Goal: Transaction & Acquisition: Purchase product/service

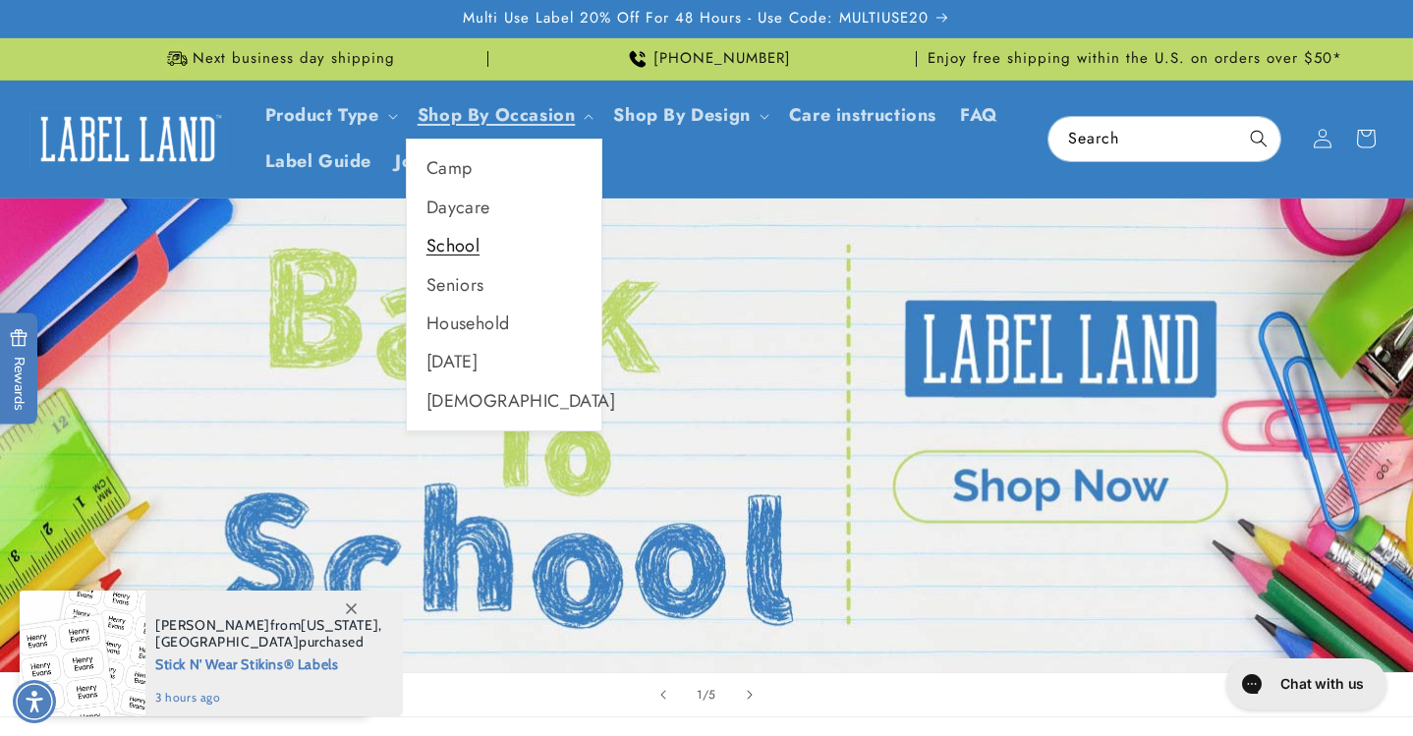
click at [456, 241] on link "School" at bounding box center [504, 246] width 195 height 38
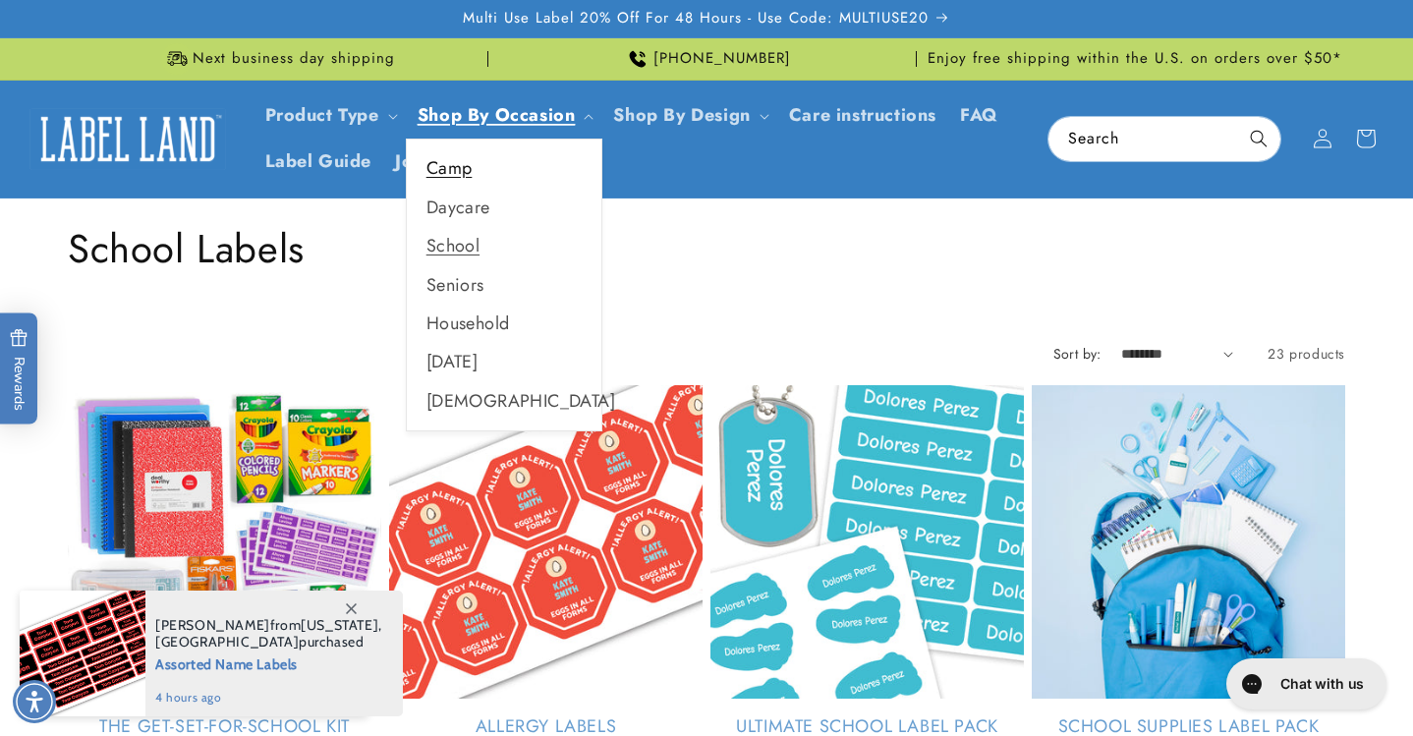
click at [471, 168] on link "Camp" at bounding box center [504, 168] width 195 height 38
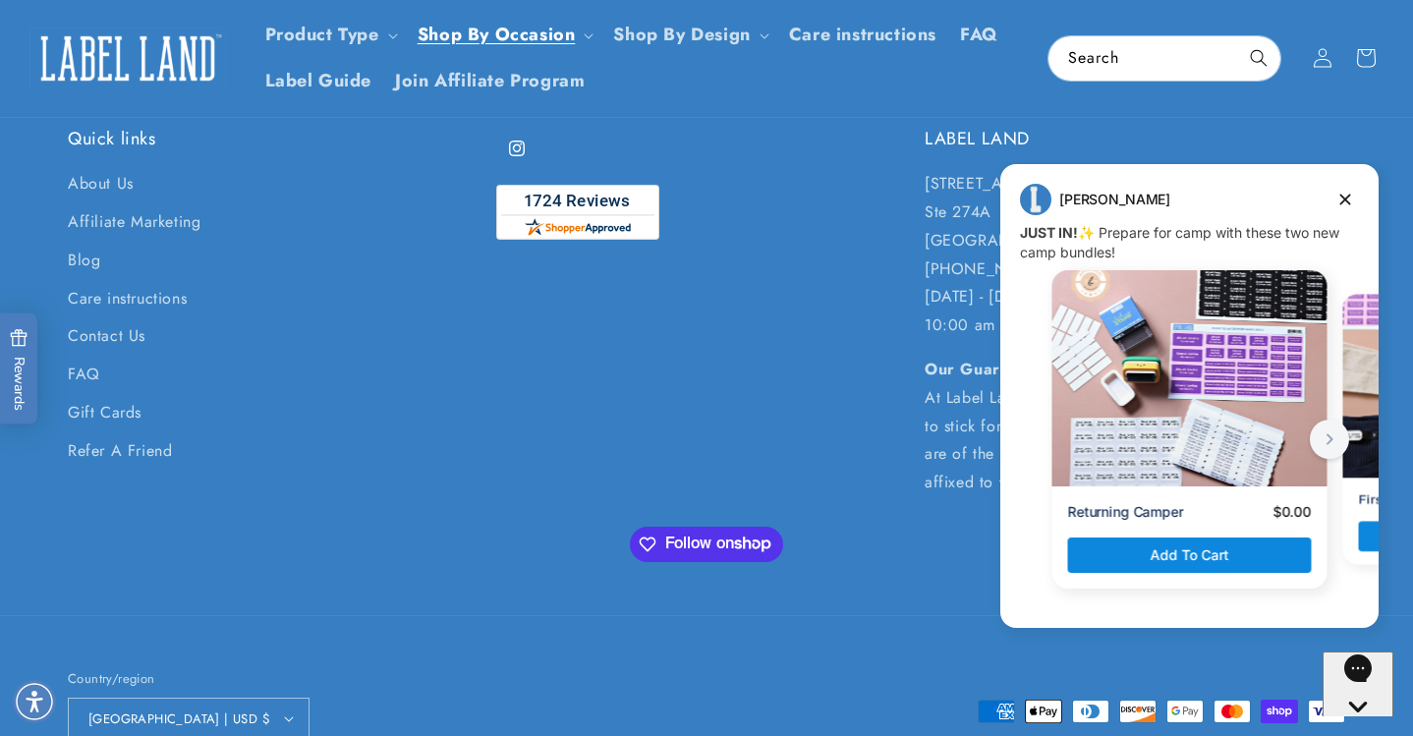
scroll to position [1579, 0]
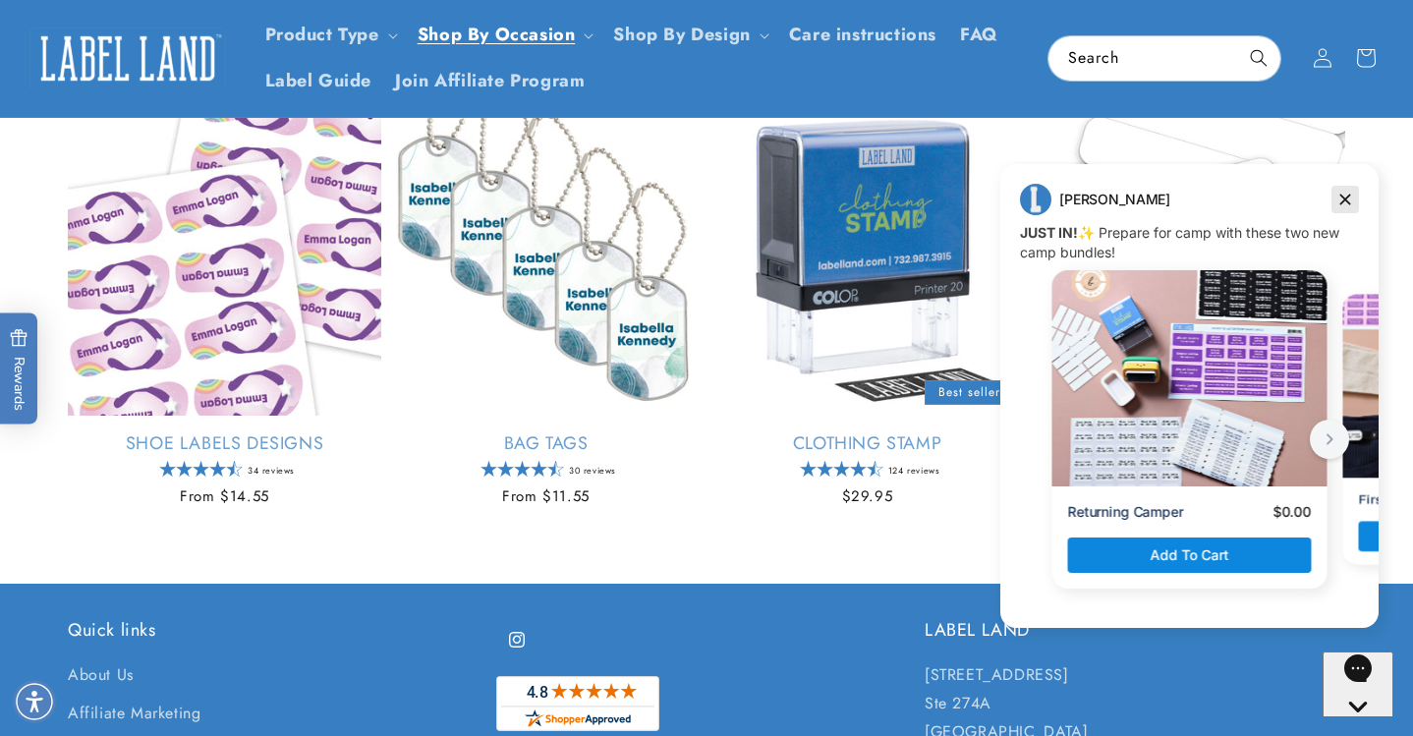
click at [1341, 200] on icon "Dismiss campaign" at bounding box center [1345, 200] width 20 height 24
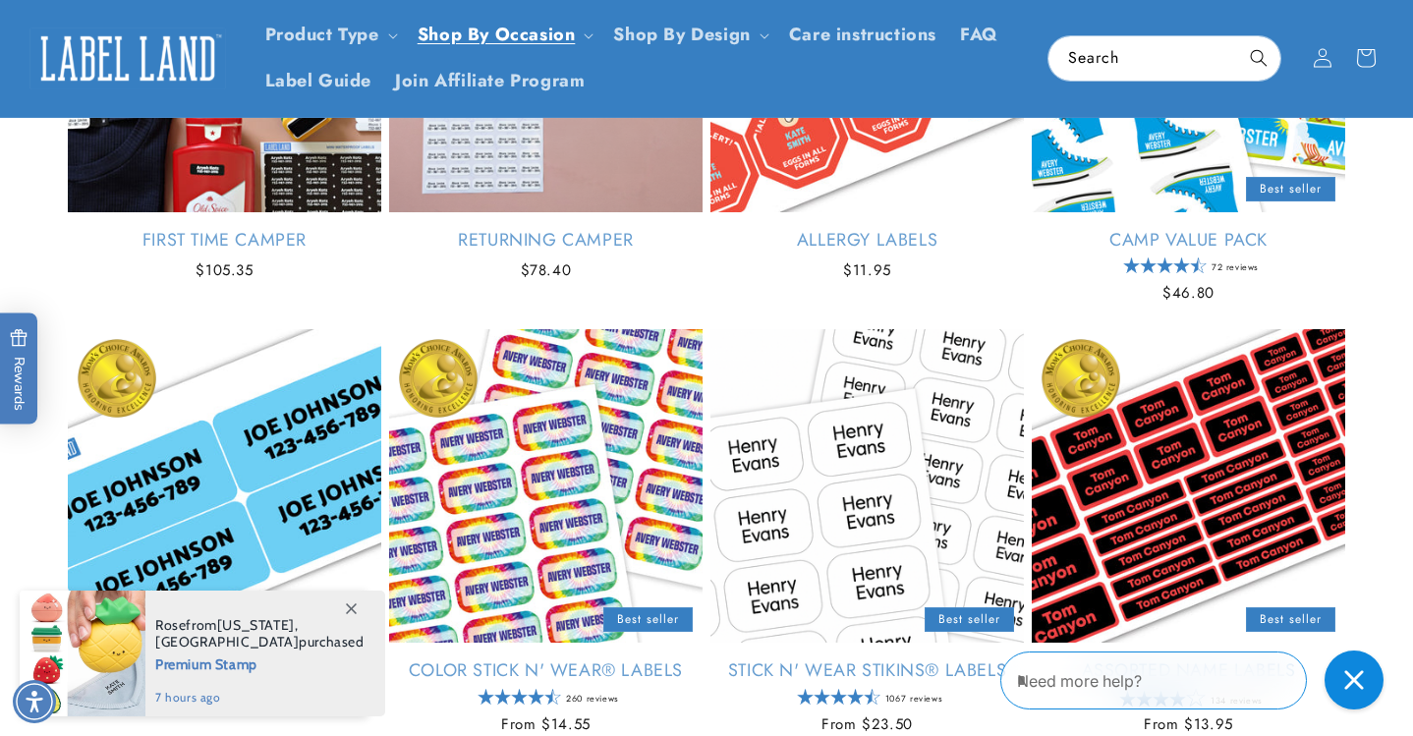
scroll to position [478, 0]
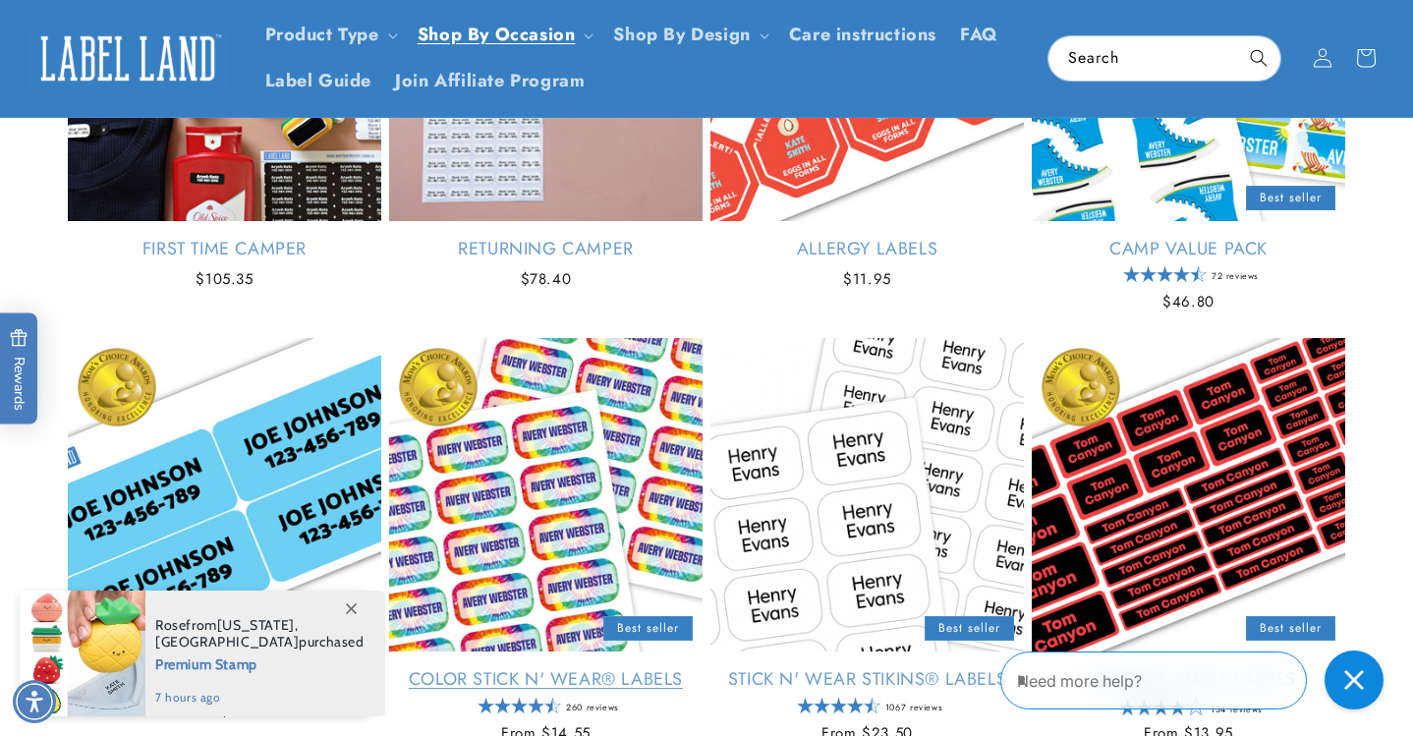
click at [592, 668] on link "Color Stick N' Wear® Labels" at bounding box center [545, 679] width 313 height 23
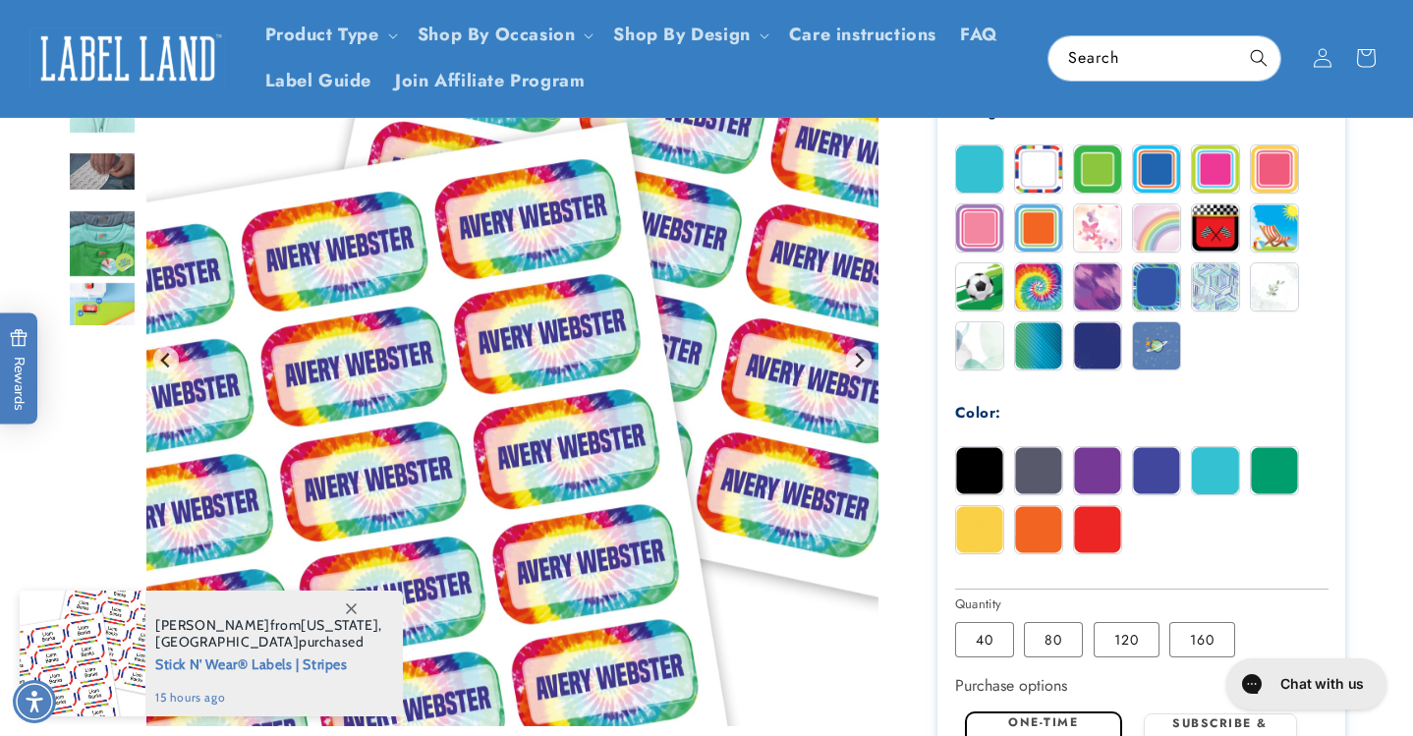
scroll to position [839, 0]
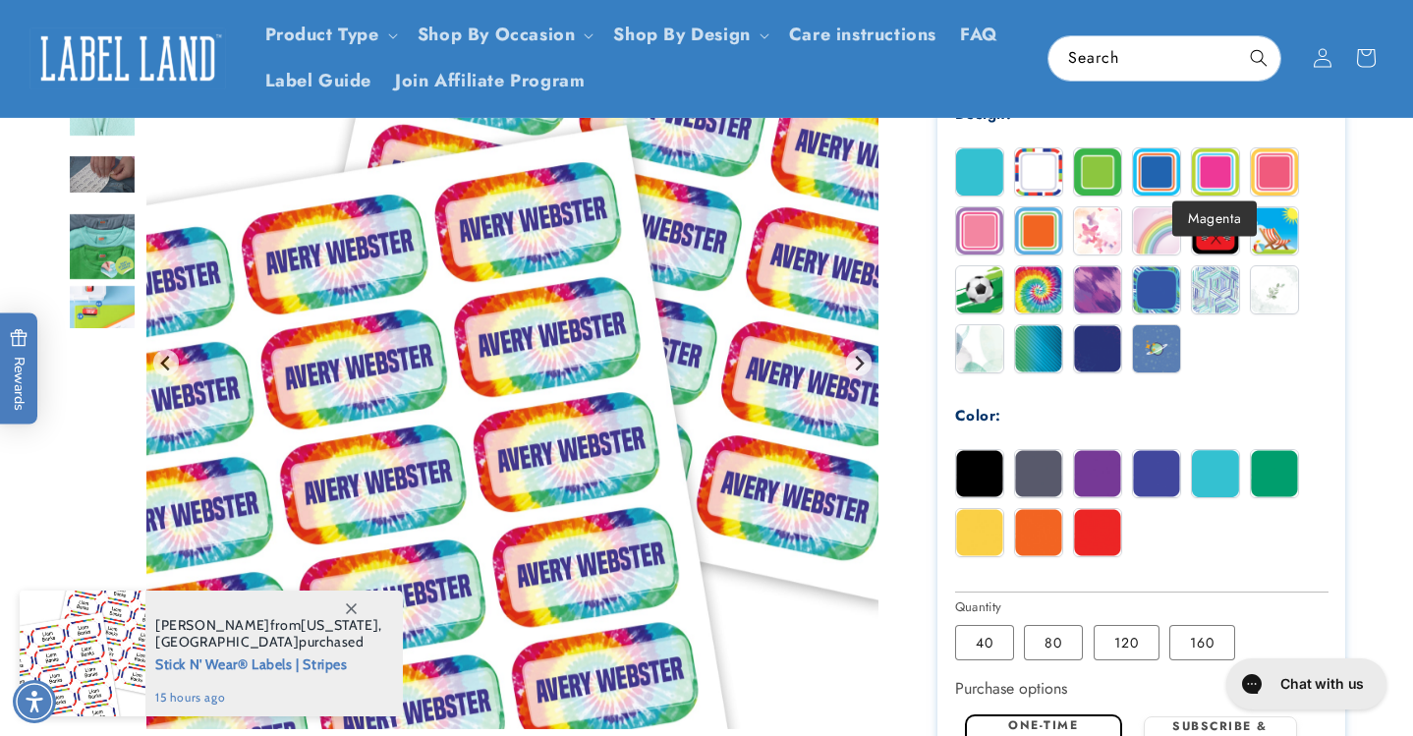
click at [1216, 166] on img at bounding box center [1215, 171] width 47 height 47
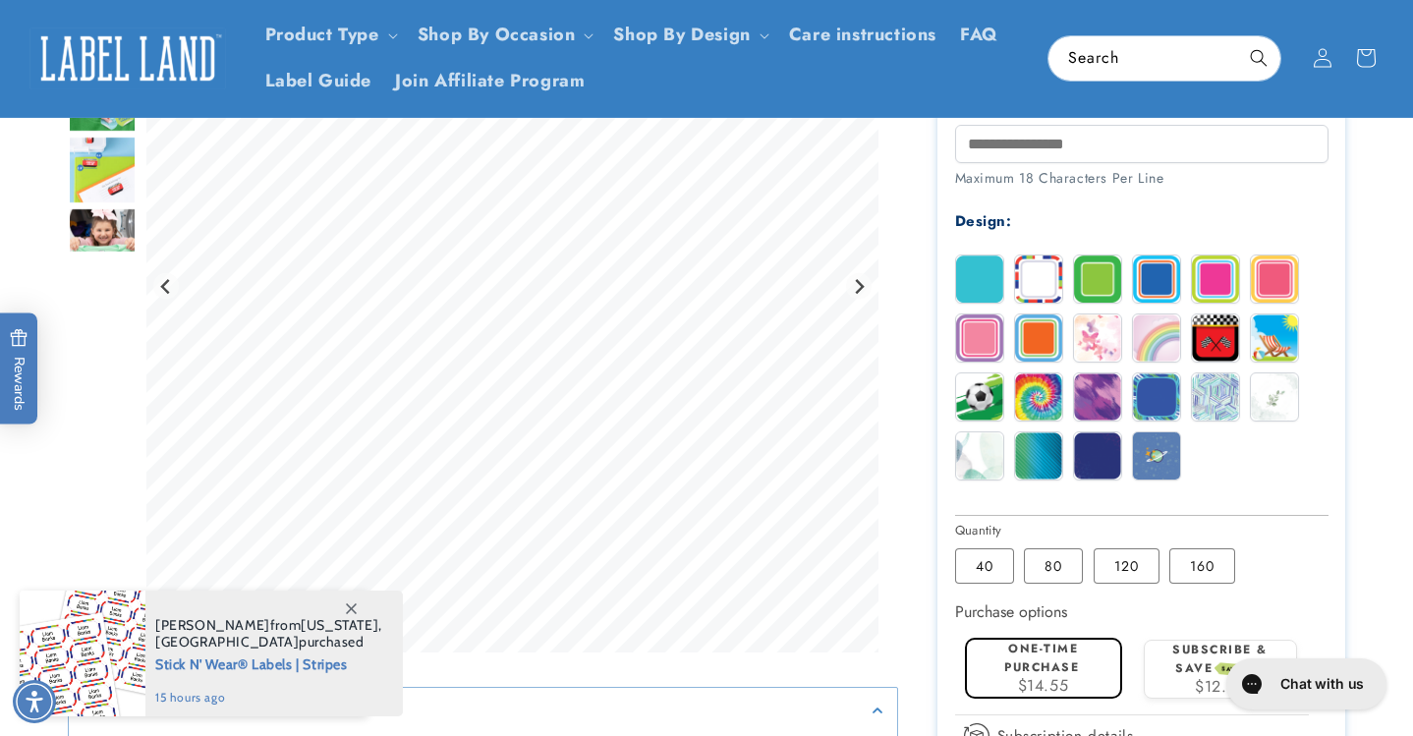
scroll to position [694, 0]
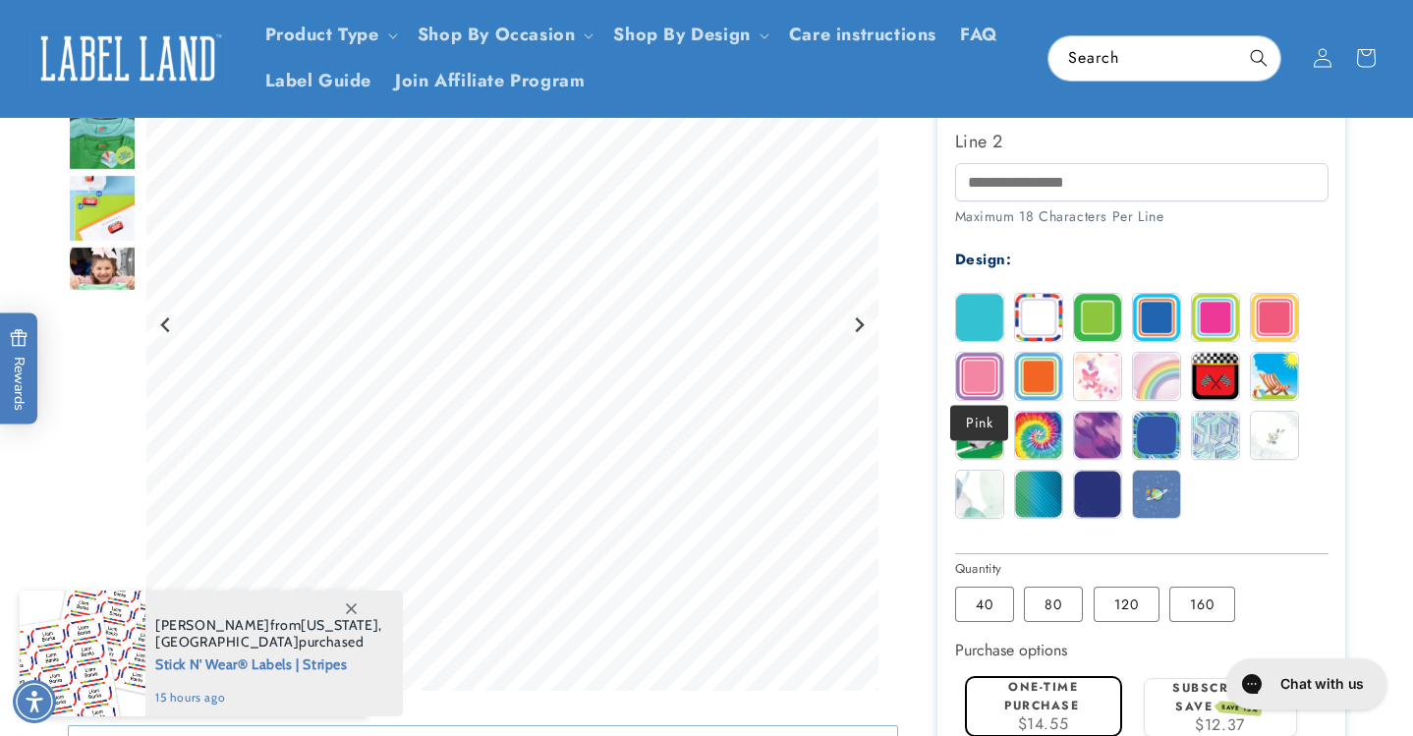
click at [983, 353] on img at bounding box center [979, 376] width 47 height 47
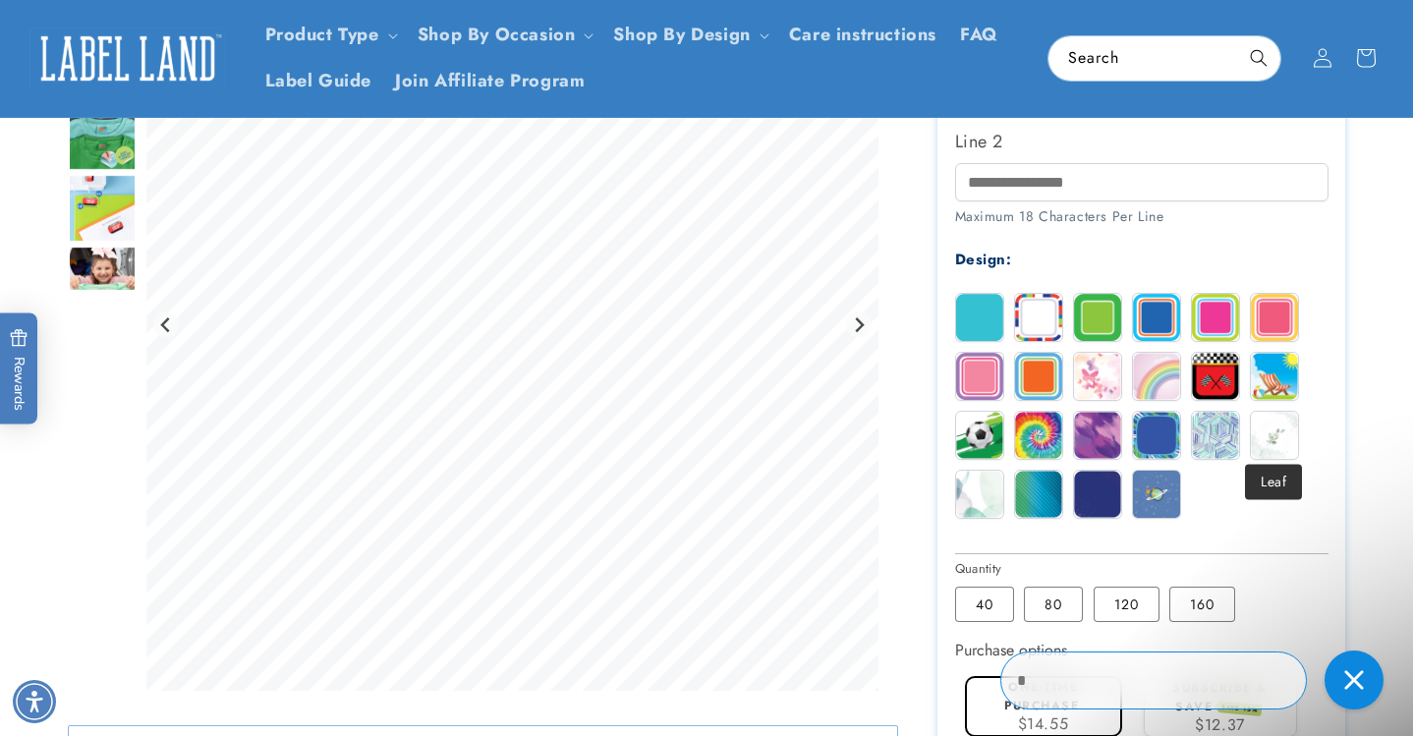
scroll to position [0, 0]
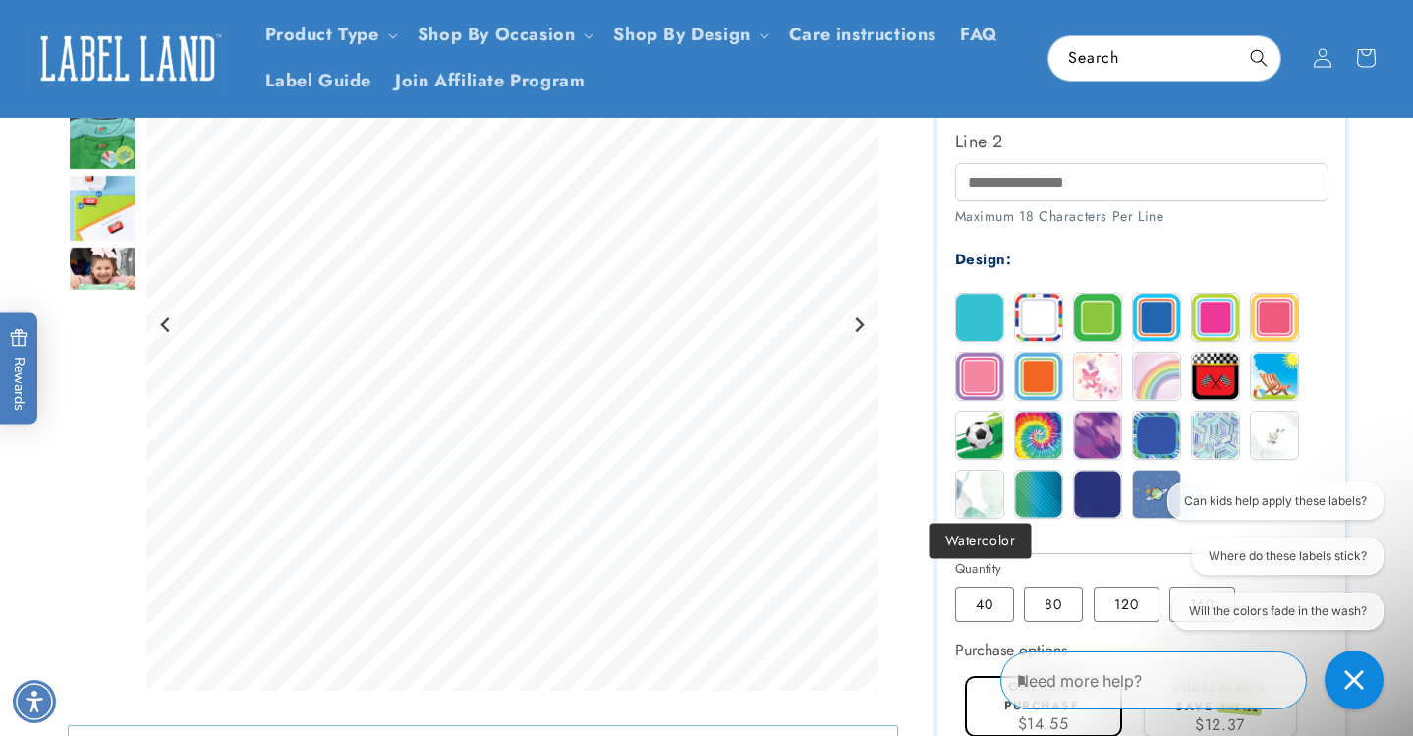
click at [974, 481] on img at bounding box center [979, 494] width 47 height 47
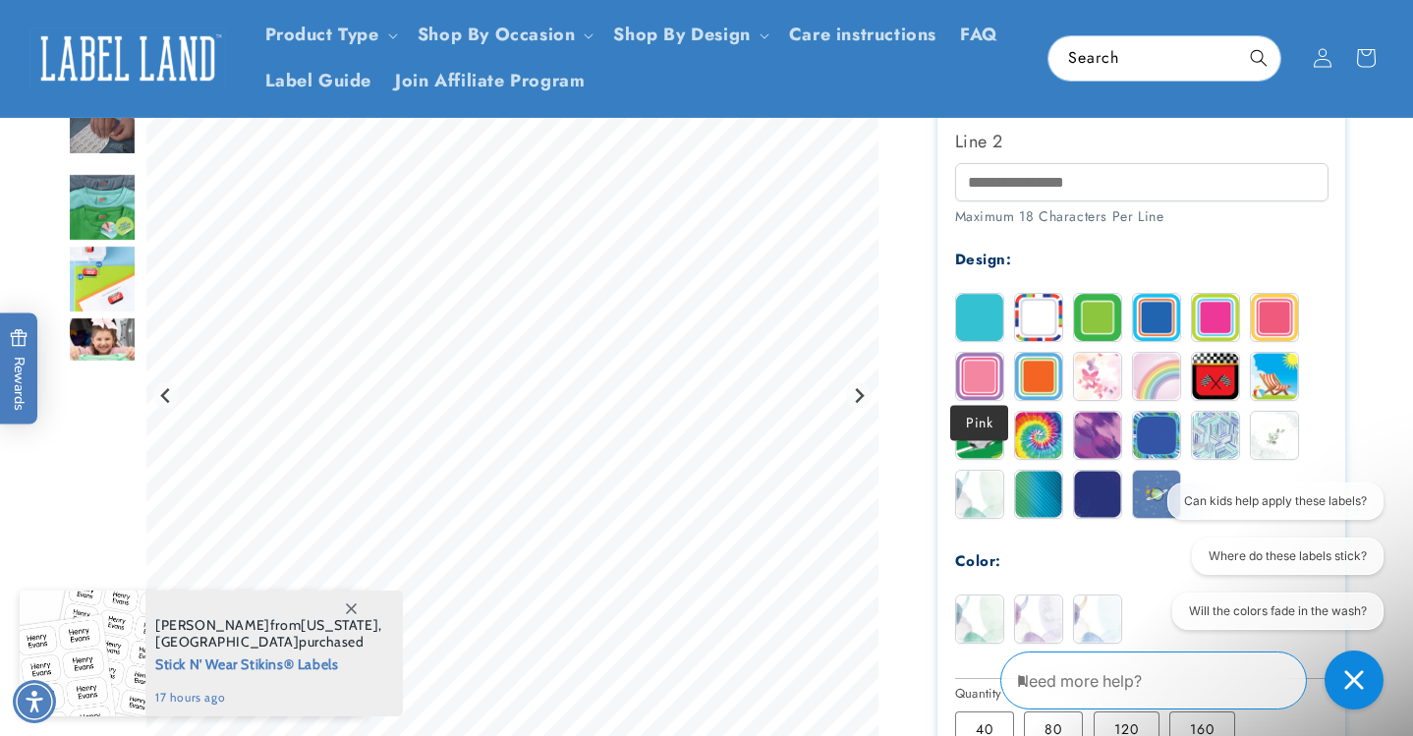
click at [989, 369] on img at bounding box center [979, 376] width 47 height 47
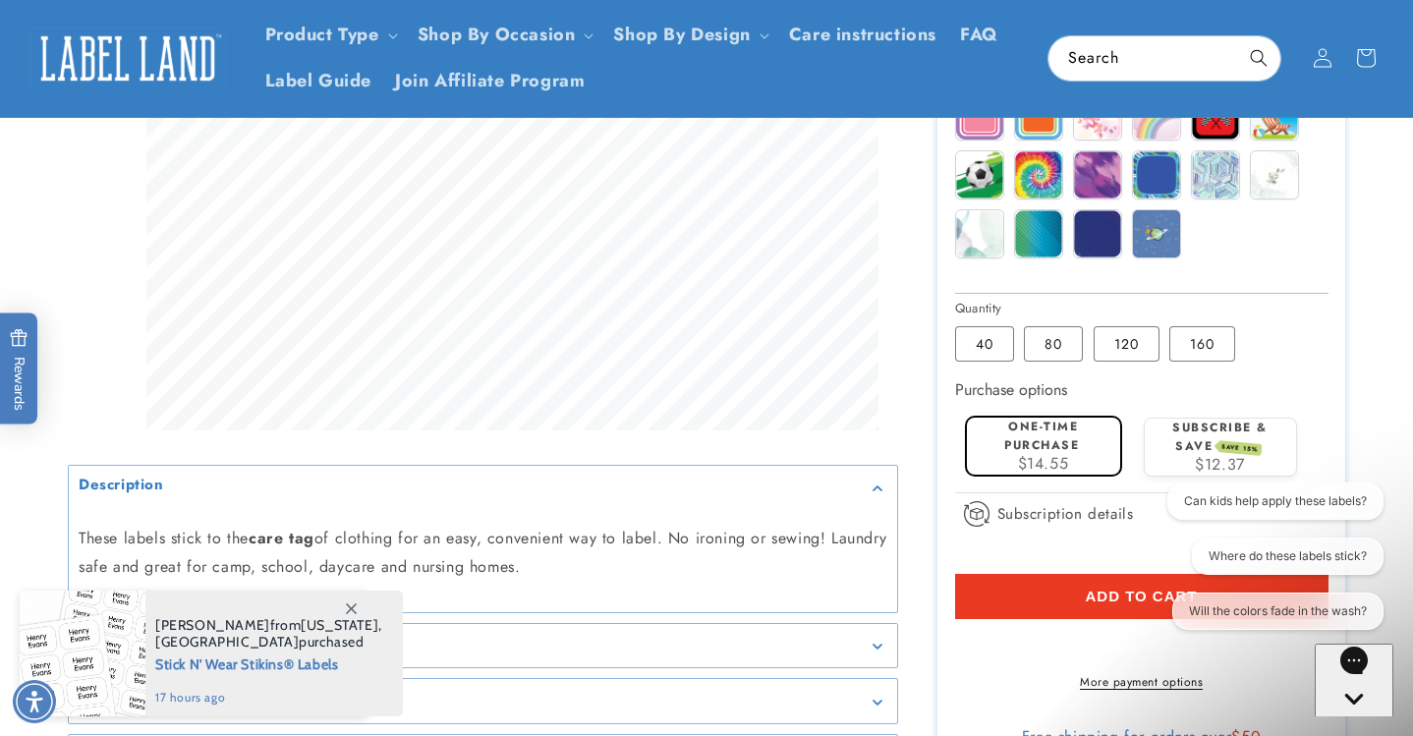
scroll to position [952, 0]
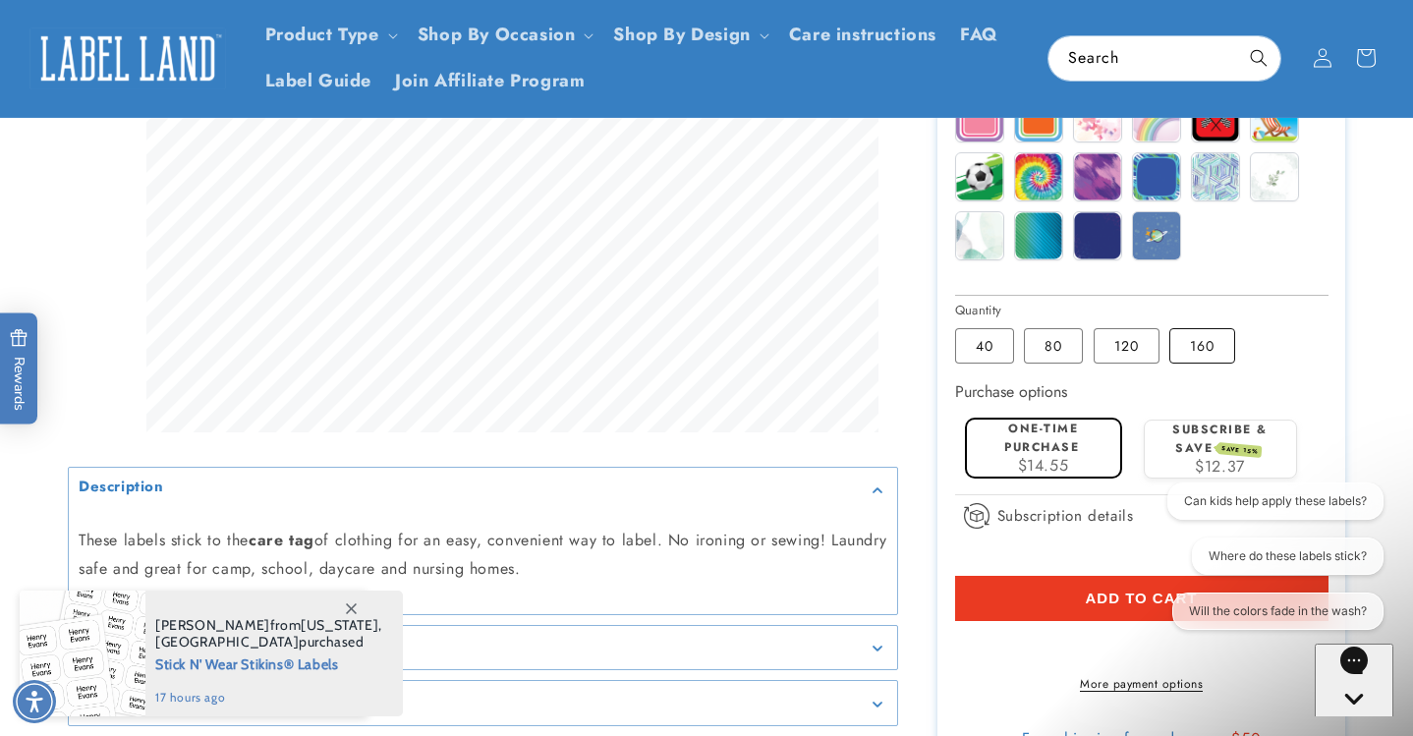
click at [1199, 337] on label "160 Variant sold out or unavailable" at bounding box center [1202, 345] width 66 height 35
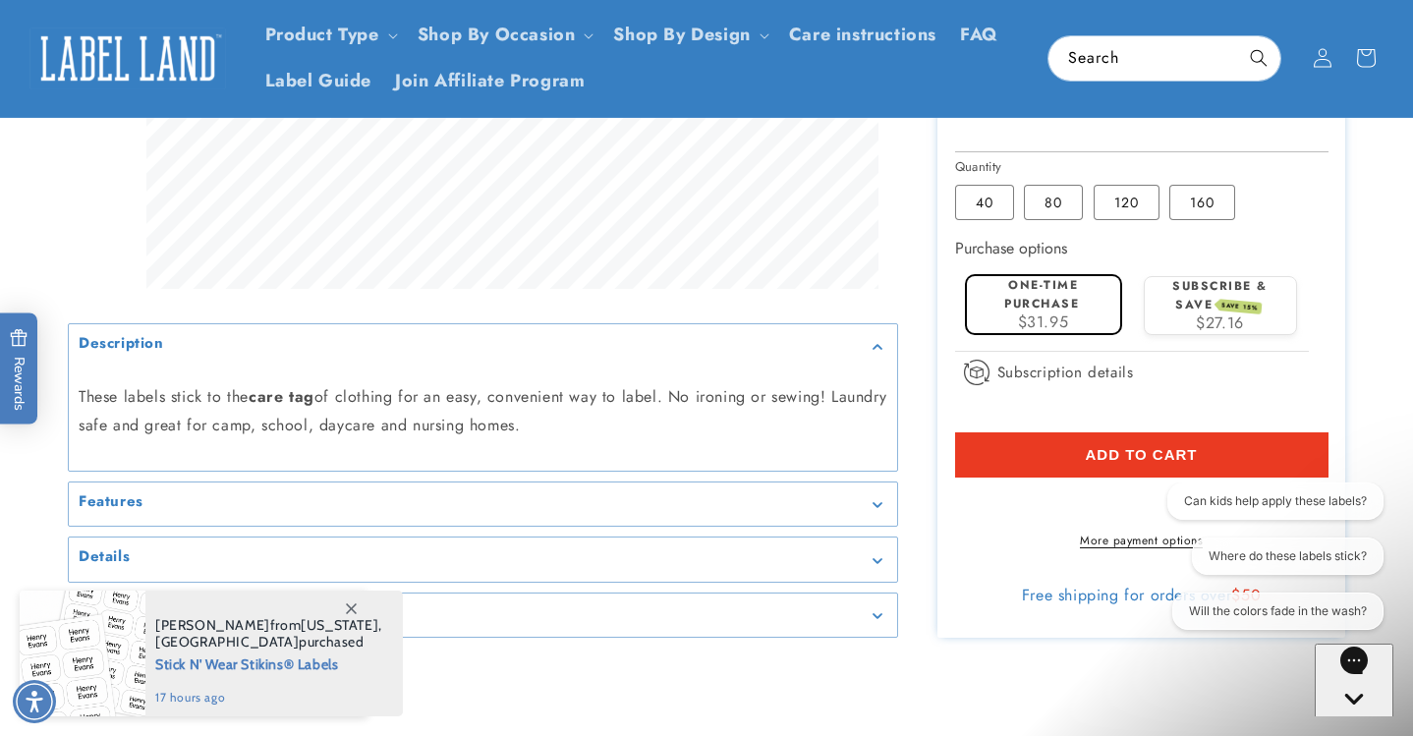
scroll to position [1019, 0]
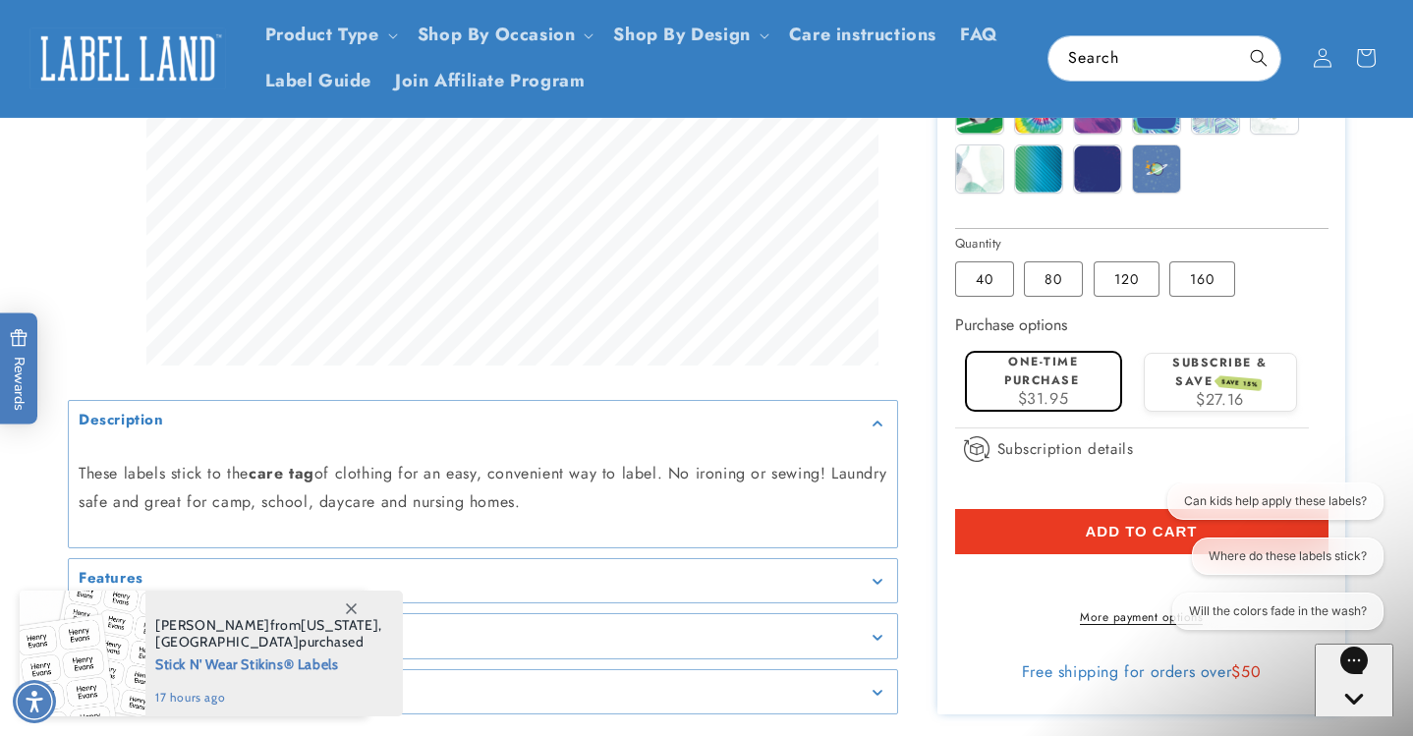
click at [1059, 378] on label "One-time purchase" at bounding box center [1041, 371] width 75 height 36
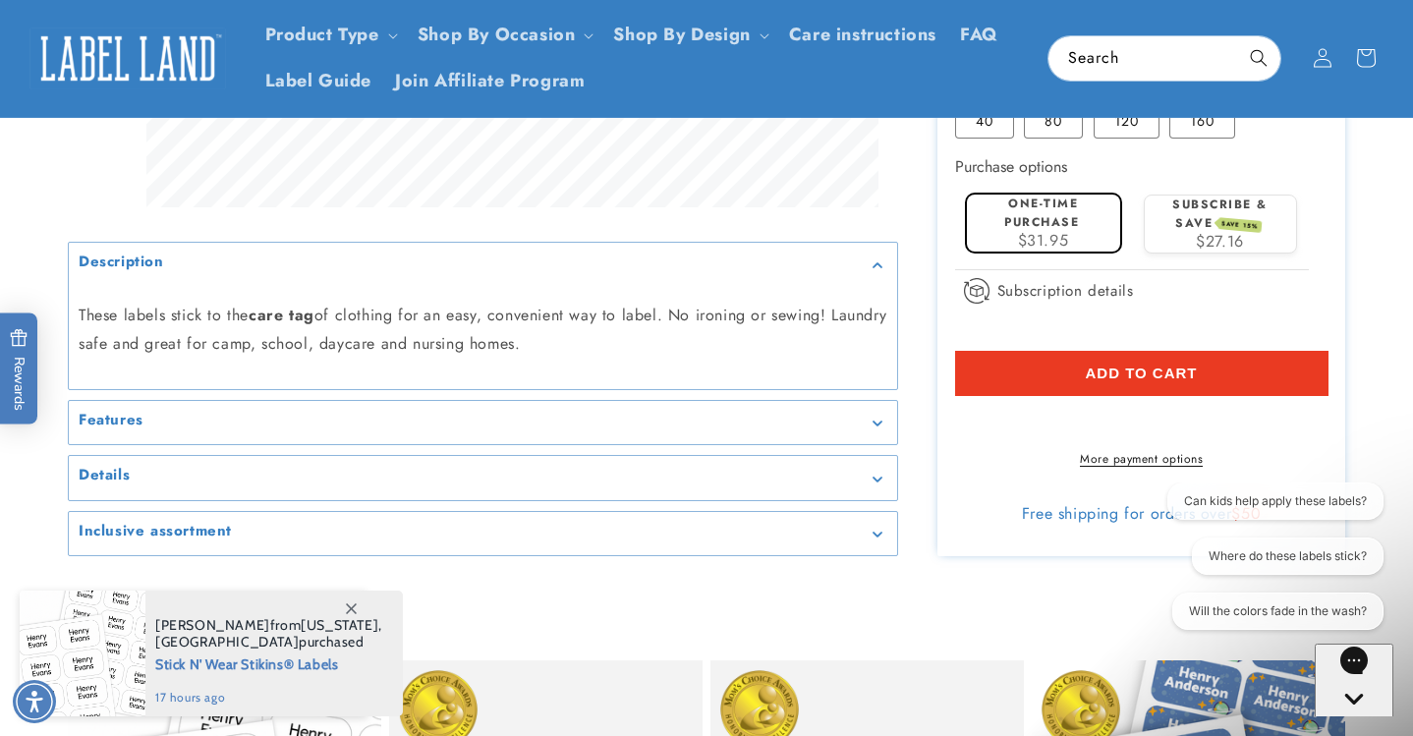
scroll to position [1167, 0]
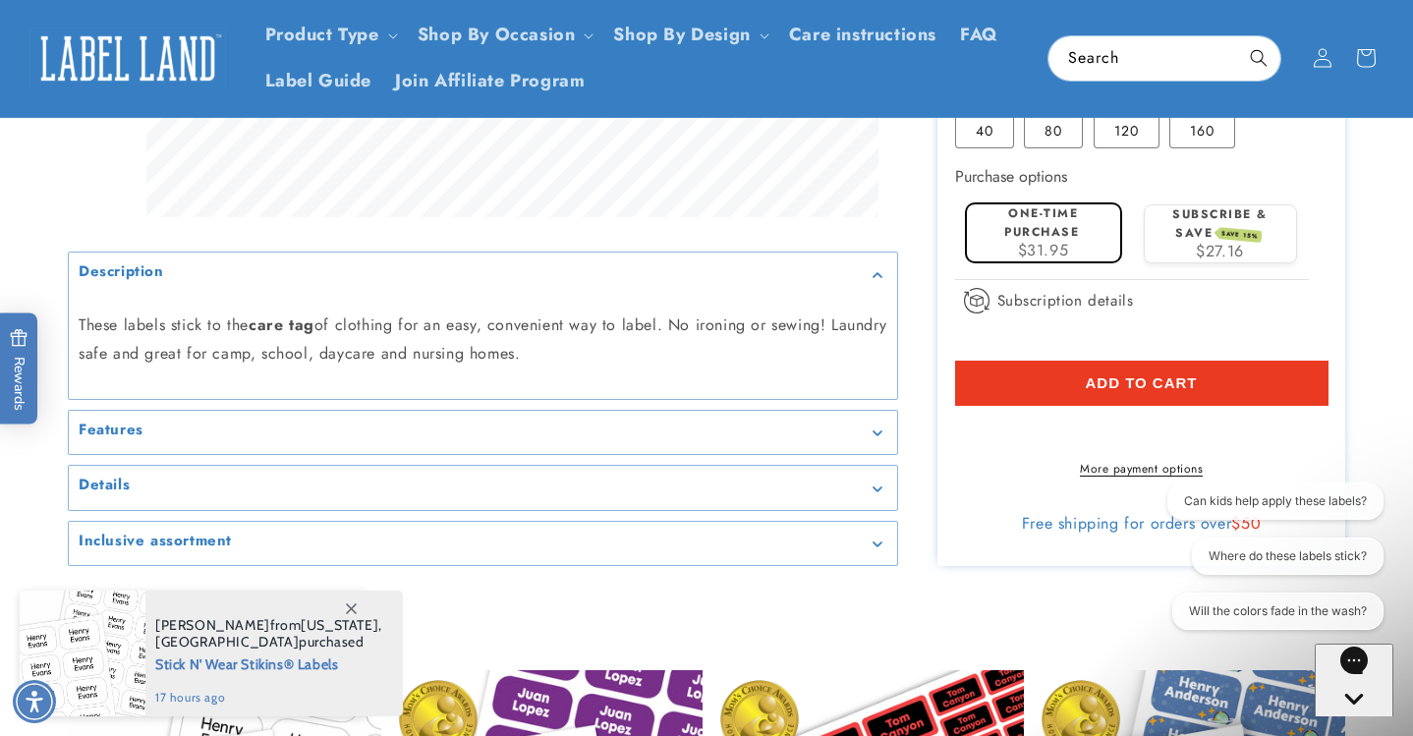
click at [1191, 374] on span "Add to cart" at bounding box center [1141, 383] width 112 height 18
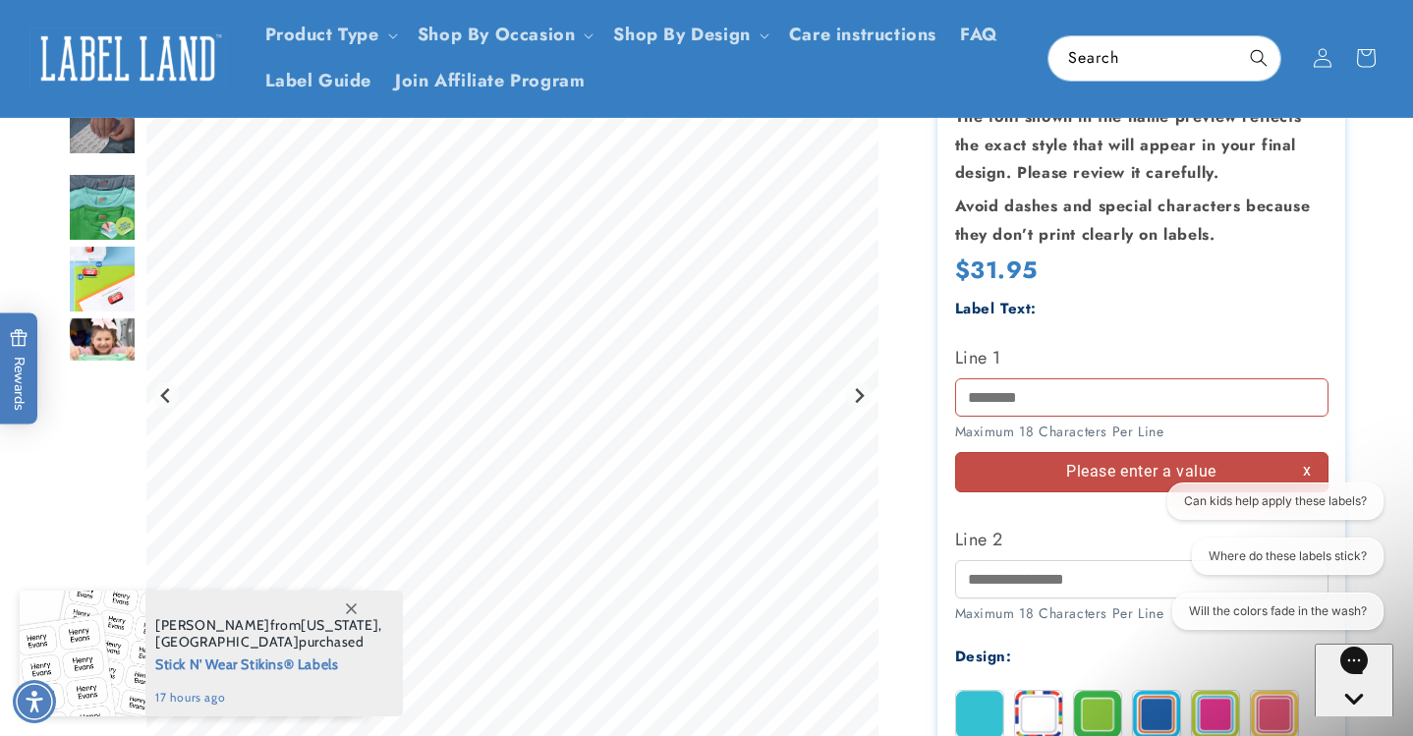
scroll to position [280, 0]
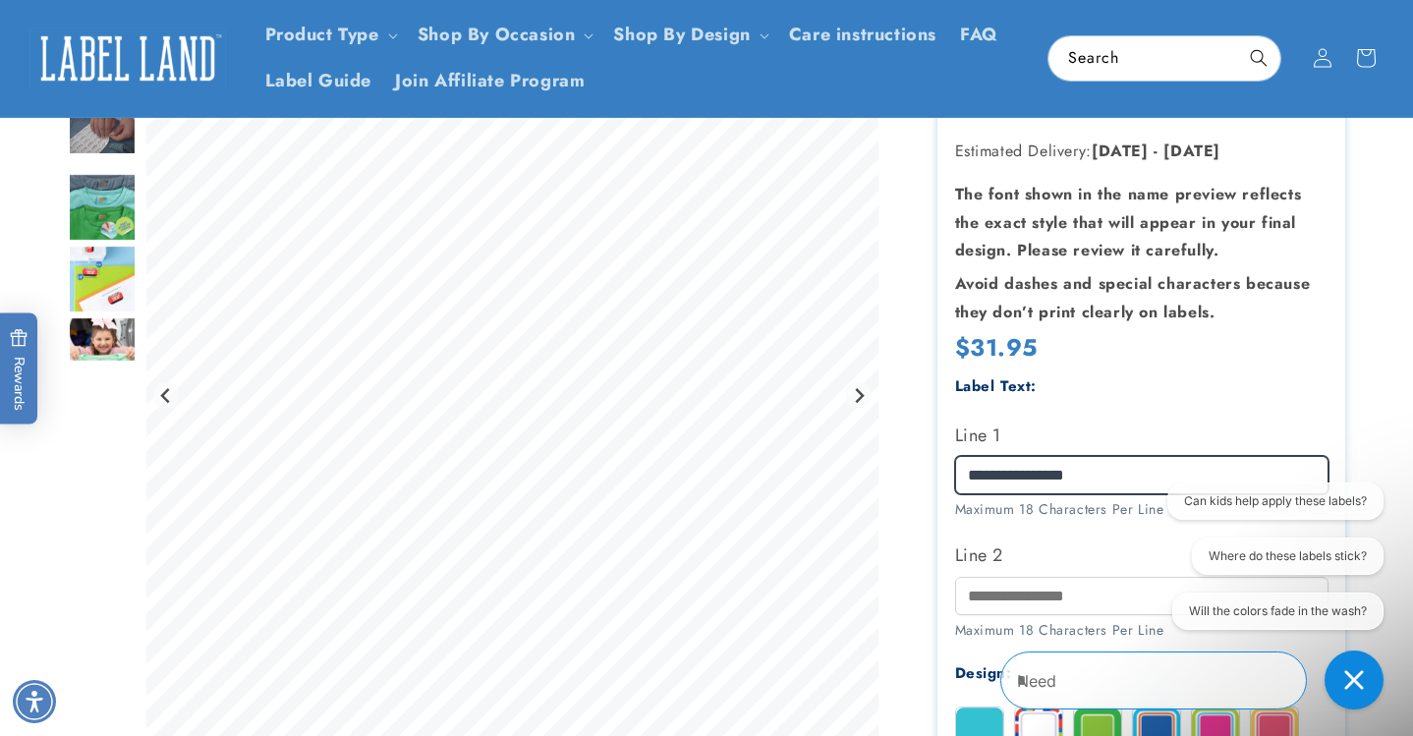
type input "**********"
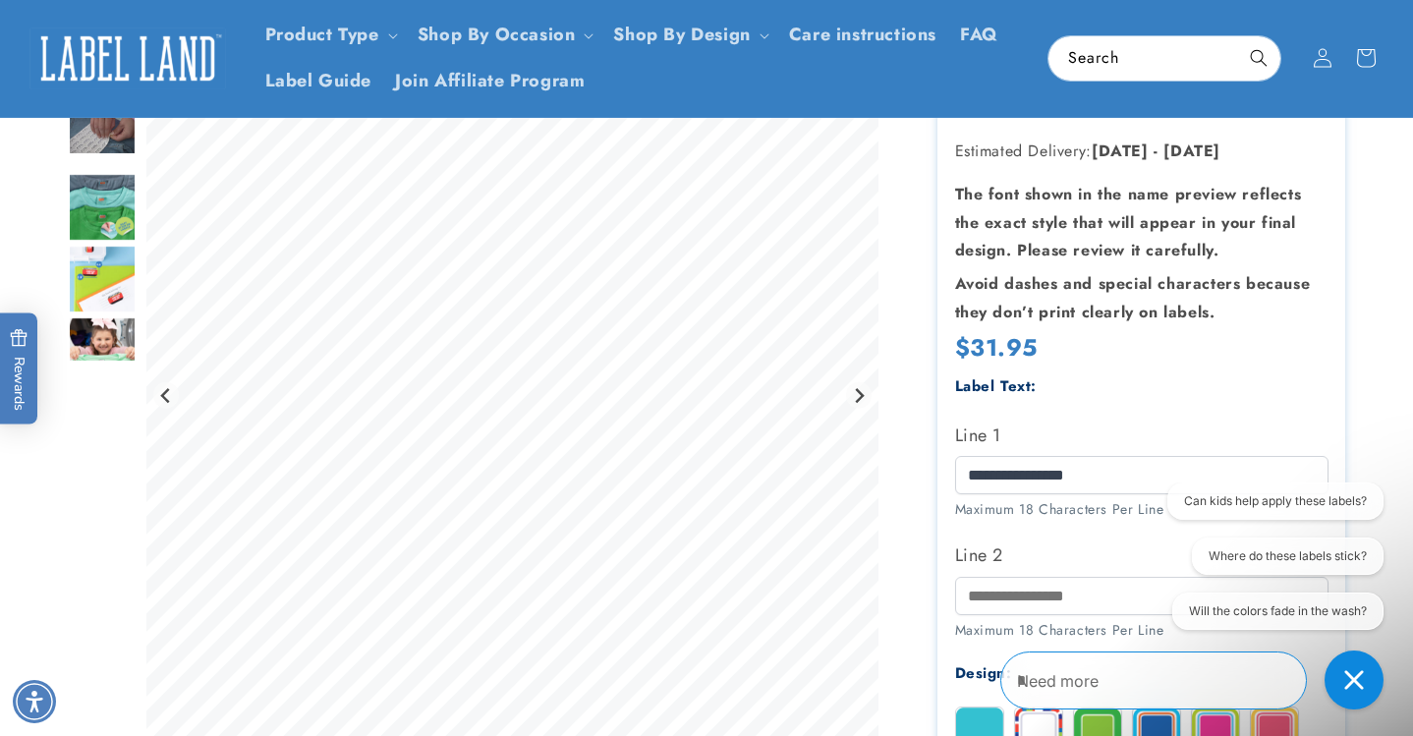
click at [1386, 418] on div at bounding box center [707, 699] width 1376 height 1508
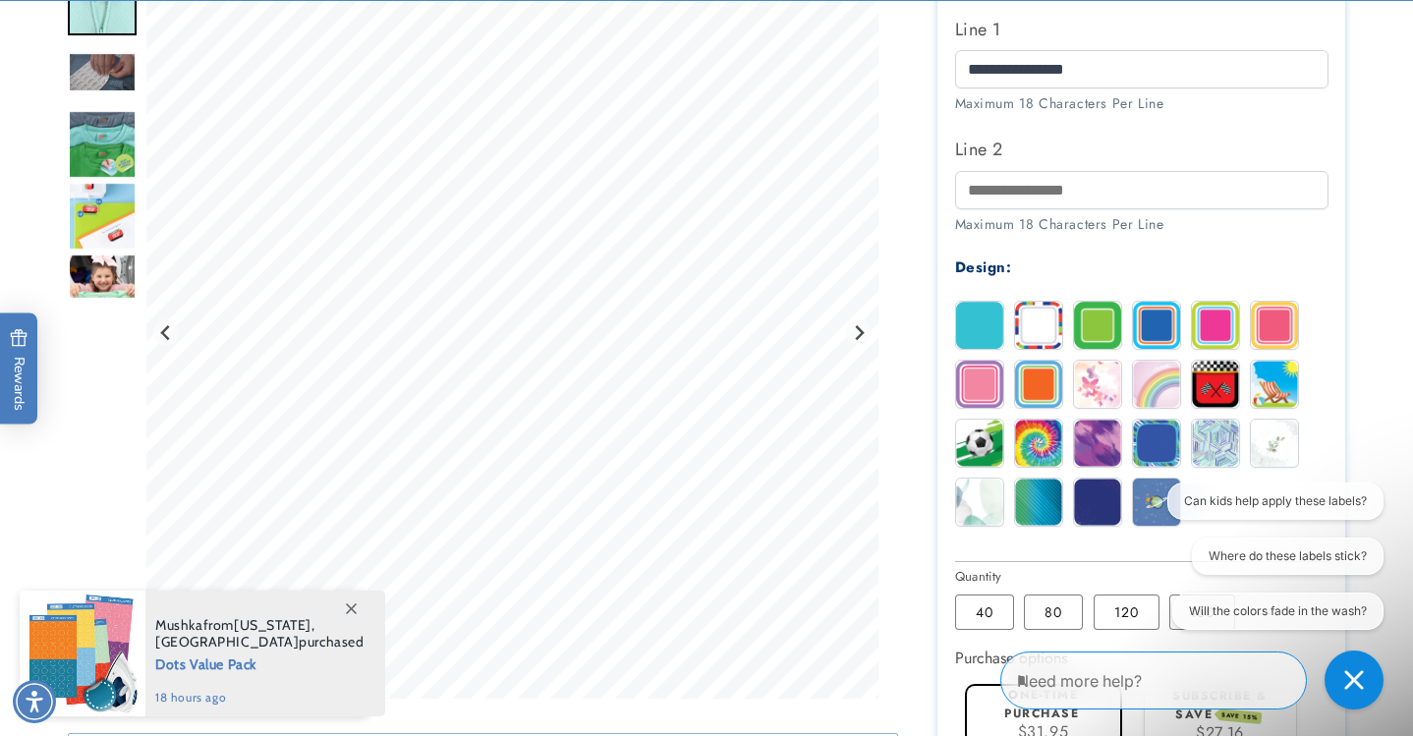
scroll to position [687, 0]
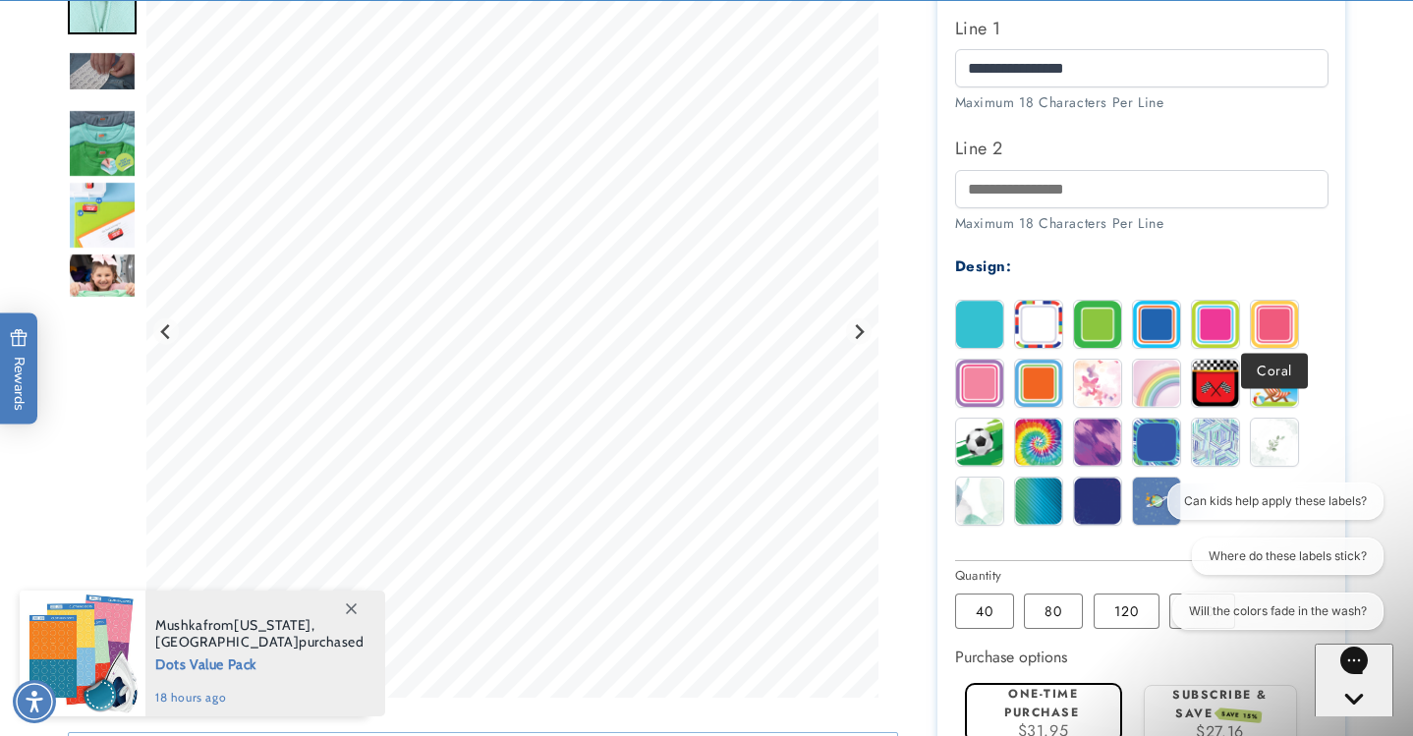
click at [1287, 320] on img at bounding box center [1274, 324] width 47 height 47
click at [989, 371] on img at bounding box center [979, 383] width 47 height 47
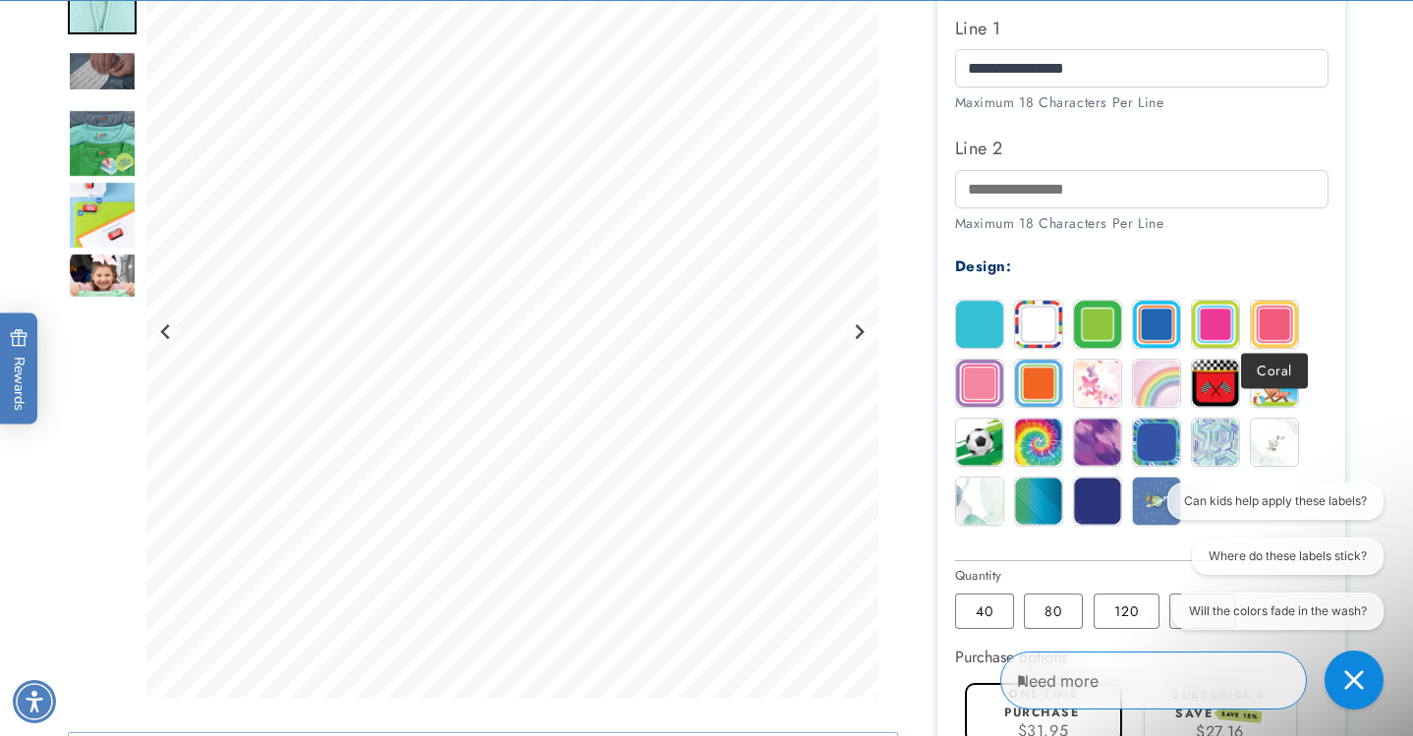
click at [1279, 312] on img at bounding box center [1274, 324] width 47 height 47
click at [982, 378] on img at bounding box center [979, 383] width 47 height 47
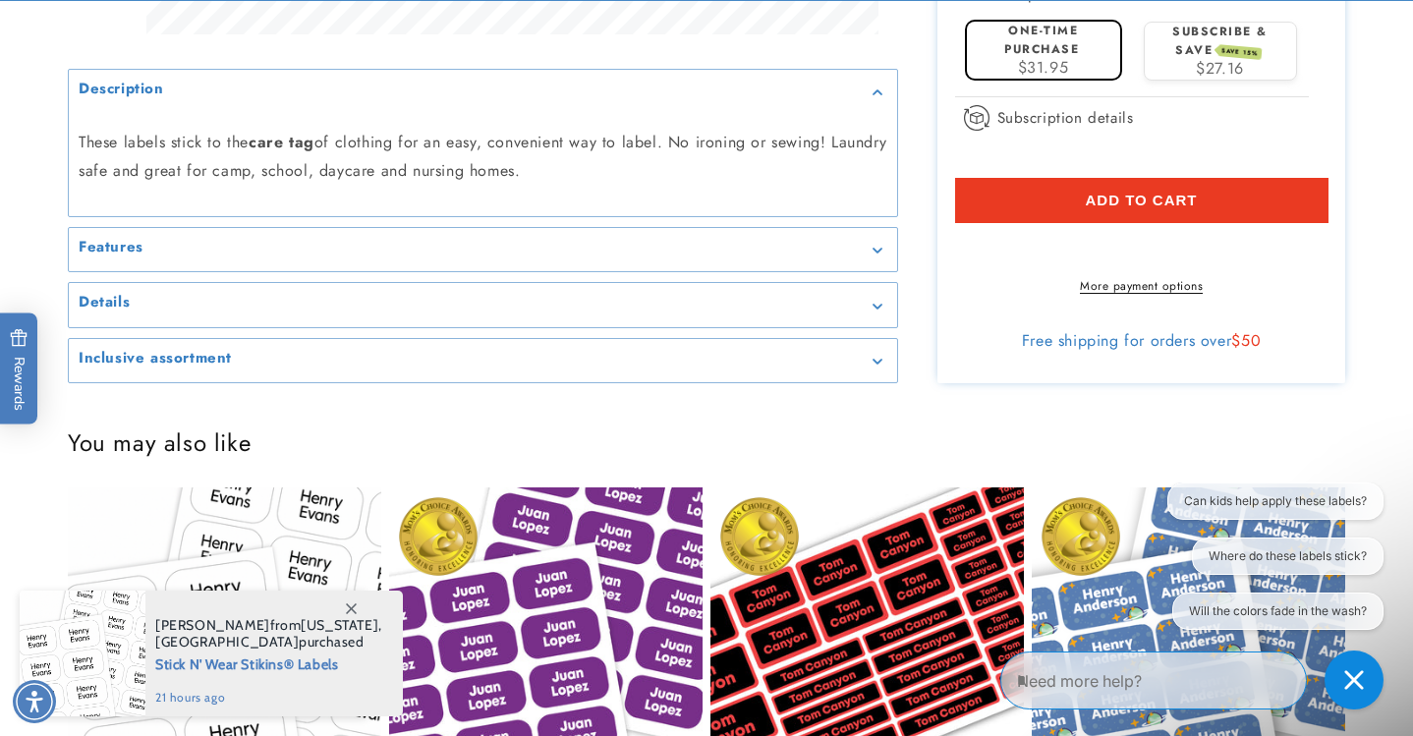
scroll to position [1353, 0]
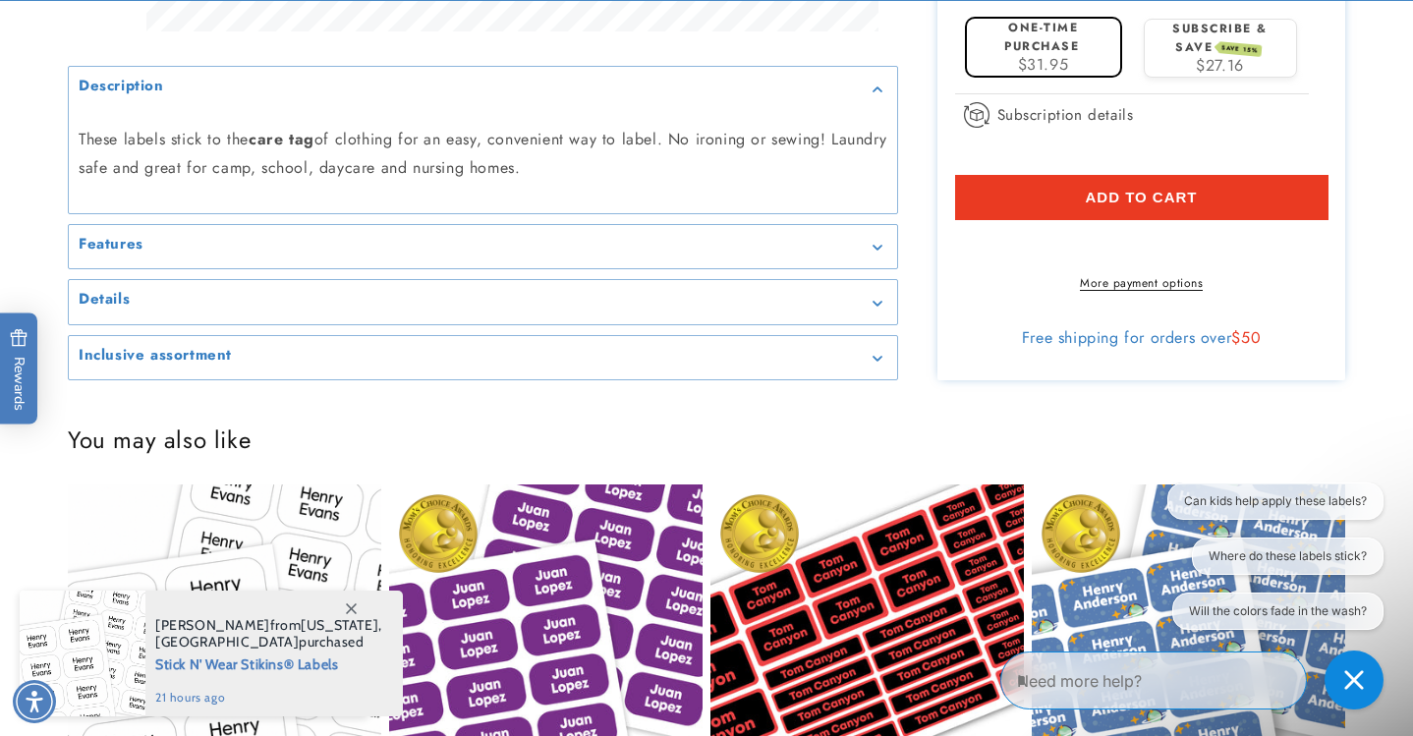
click at [1198, 192] on button "Add to cart" at bounding box center [1141, 197] width 373 height 45
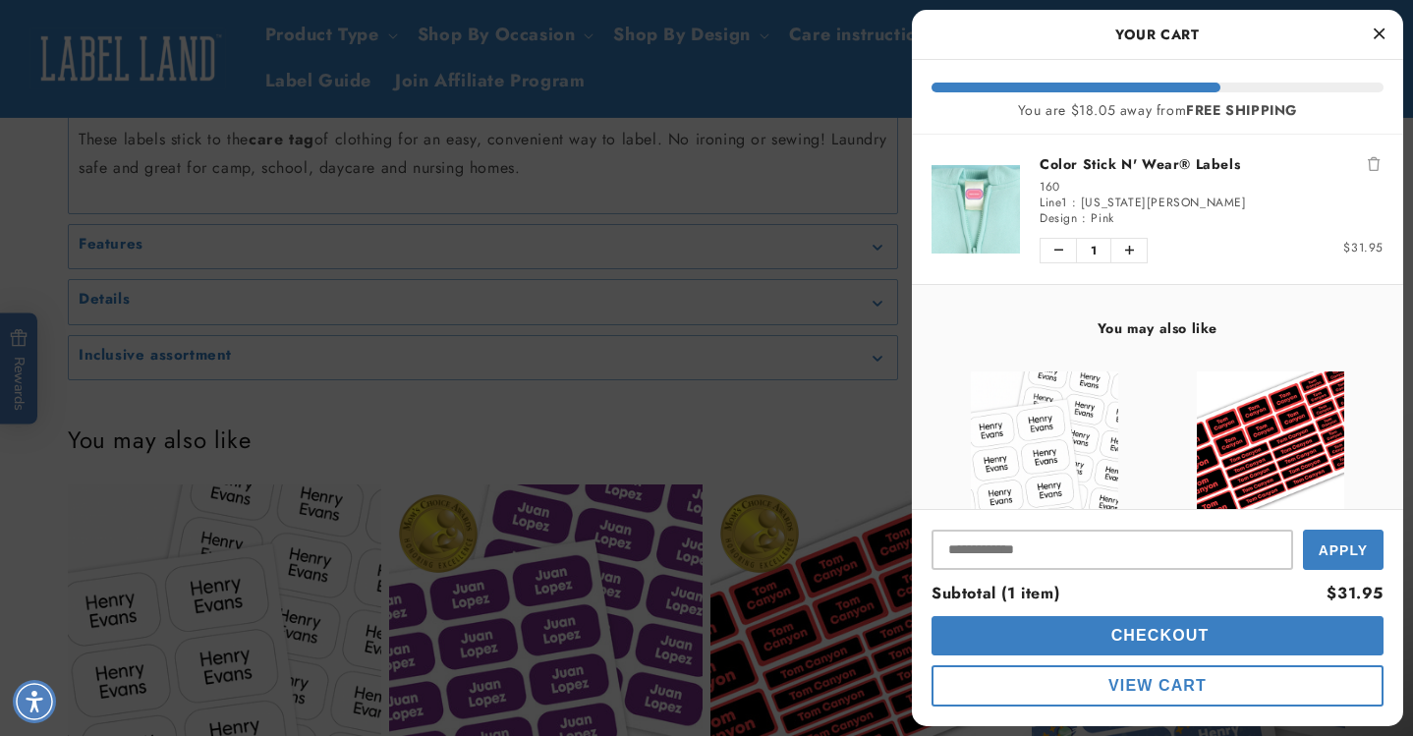
click at [1180, 633] on span "Checkout" at bounding box center [1157, 635] width 103 height 17
